Goal: Check status

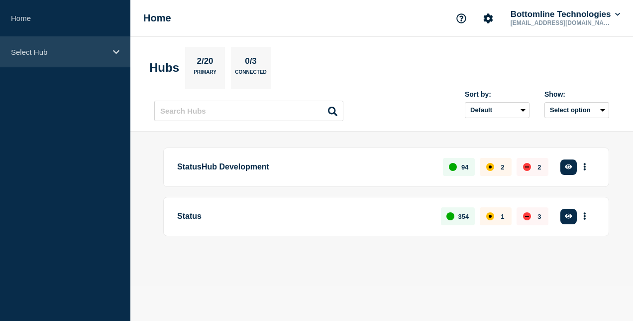
click at [56, 54] on p "Select Hub" at bounding box center [59, 52] width 96 height 8
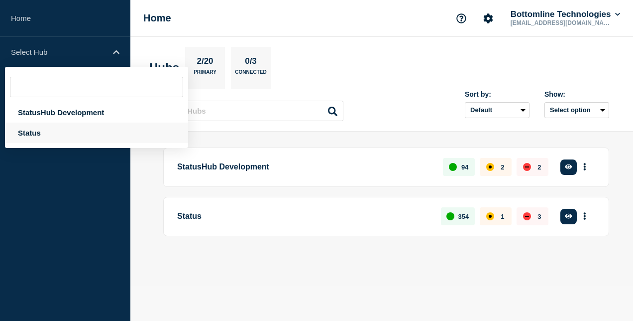
click at [59, 127] on div "Status" at bounding box center [96, 132] width 183 height 20
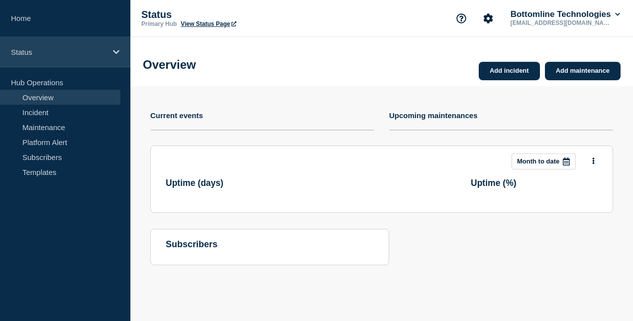
click at [59, 48] on p "Status" at bounding box center [59, 52] width 96 height 8
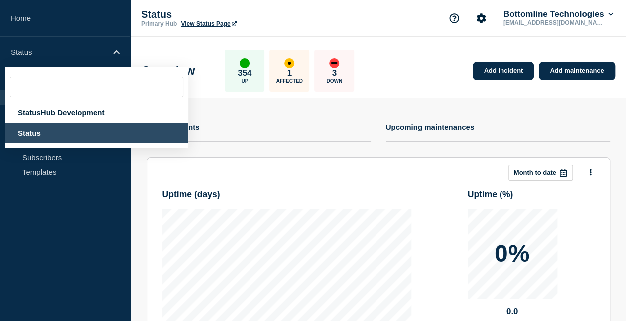
click at [39, 131] on div "Status" at bounding box center [96, 132] width 183 height 20
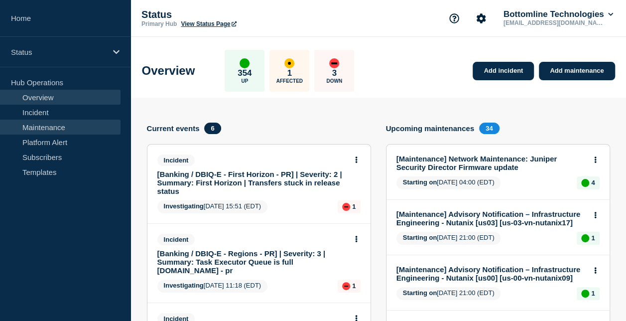
click at [70, 125] on link "Maintenance" at bounding box center [60, 126] width 120 height 15
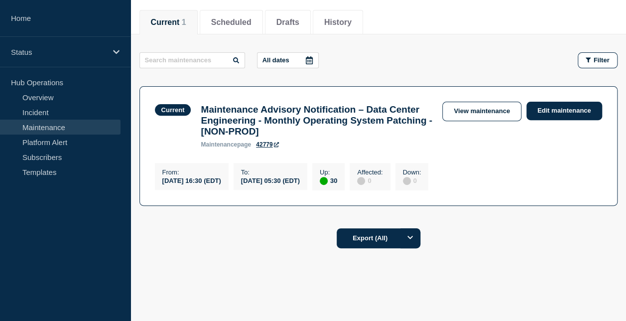
scroll to position [120, 0]
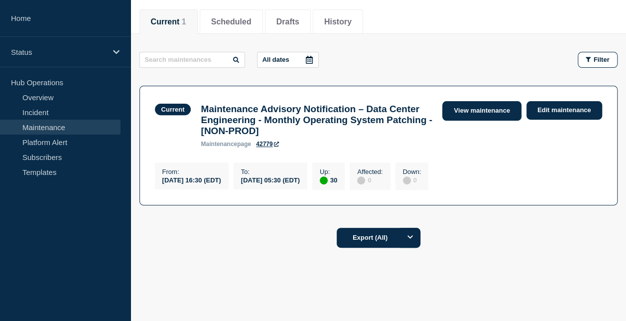
click at [473, 105] on link "View maintenance" at bounding box center [481, 110] width 79 height 19
